Goal: Task Accomplishment & Management: Manage account settings

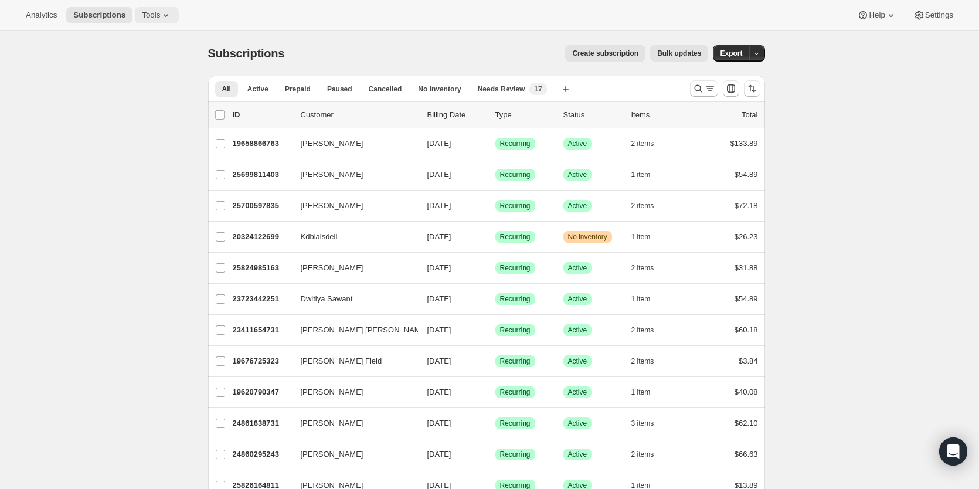
click at [160, 12] on icon at bounding box center [166, 15] width 12 height 12
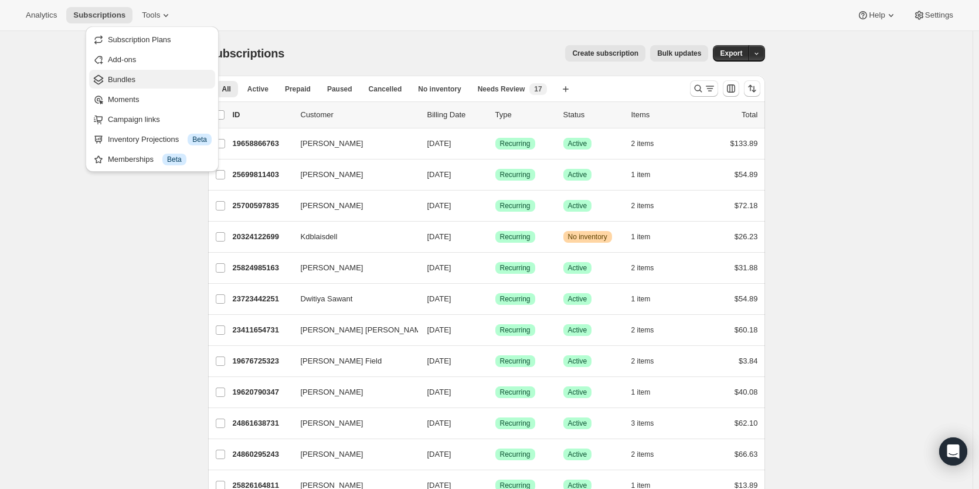
click at [141, 78] on span "Bundles" at bounding box center [160, 80] width 104 height 12
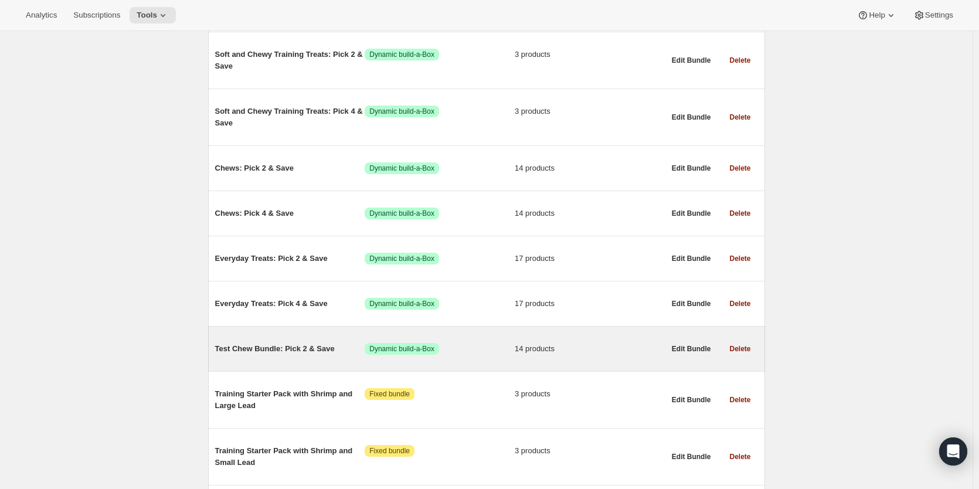
scroll to position [704, 0]
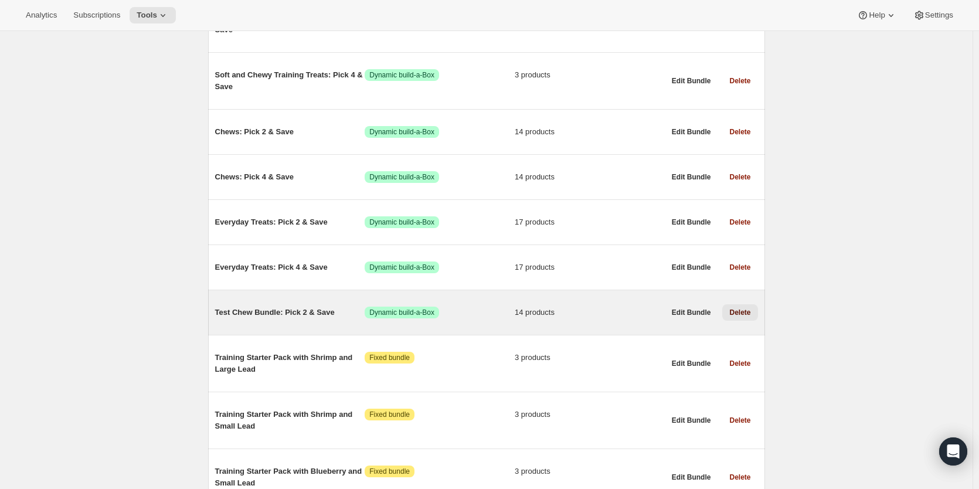
click at [749, 312] on span "Delete" at bounding box center [740, 312] width 21 height 9
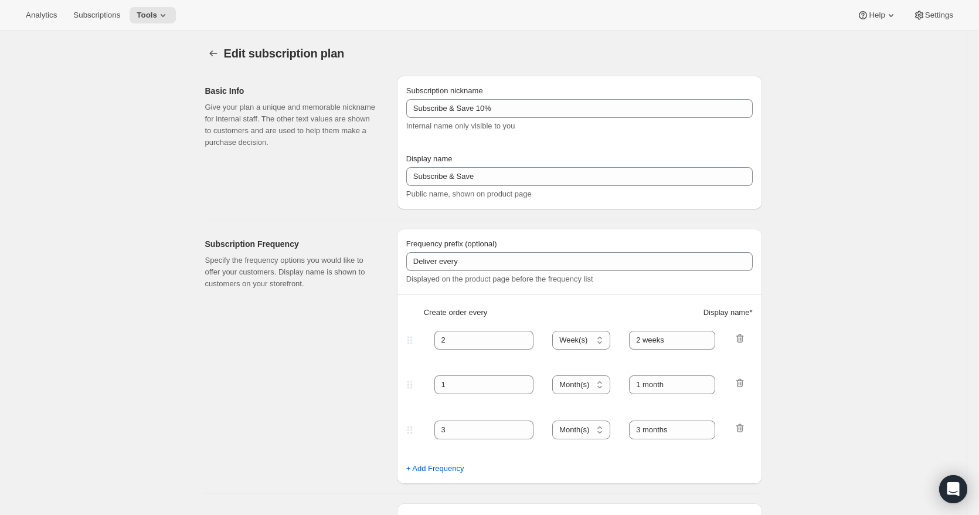
select select "WEEK"
select select "MONTH"
